Goal: Task Accomplishment & Management: Manage account settings

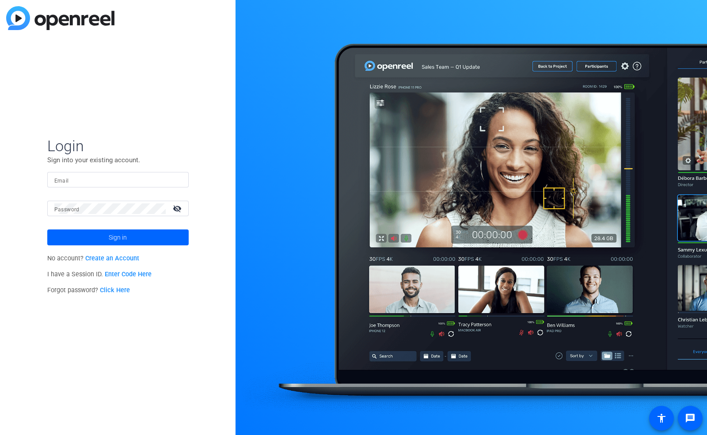
click at [126, 288] on link "Click Here" at bounding box center [115, 290] width 30 height 8
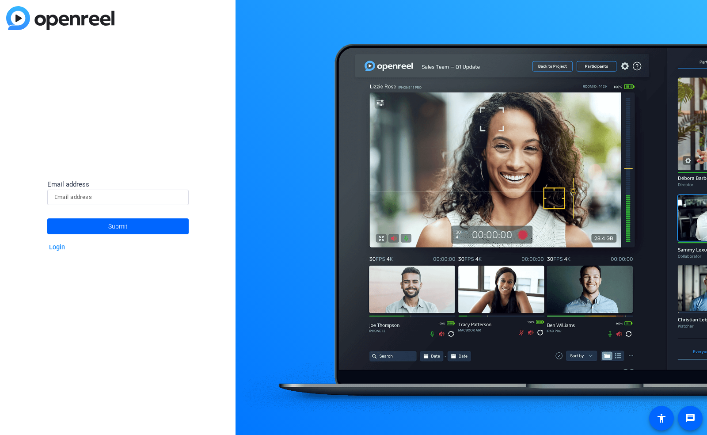
click at [92, 198] on input at bounding box center [117, 197] width 127 height 11
paste input "[PERSON_NAME][EMAIL_ADDRESS][PERSON_NAME][DOMAIN_NAME]"
click at [54, 196] on input "[PERSON_NAME][EMAIL_ADDRESS][PERSON_NAME][DOMAIN_NAME]" at bounding box center [117, 197] width 127 height 11
type input "[PERSON_NAME][EMAIL_ADDRESS][PERSON_NAME][DOMAIN_NAME]"
click at [116, 226] on span "Submit" at bounding box center [117, 226] width 19 height 22
